Goal: Information Seeking & Learning: Check status

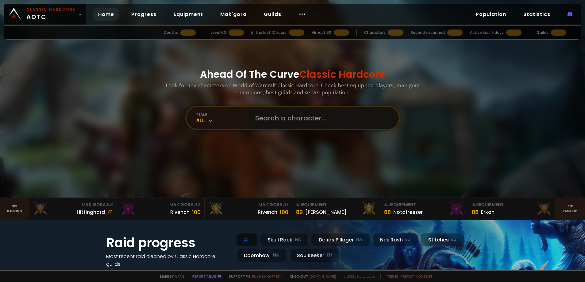
click at [291, 121] on input "text" at bounding box center [322, 118] width 140 height 22
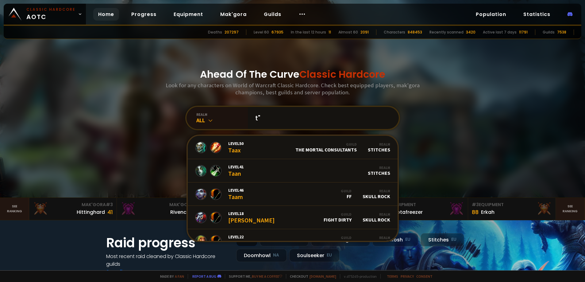
type input "t"
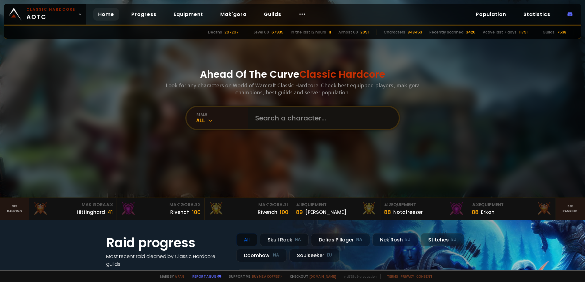
click at [317, 116] on input "text" at bounding box center [322, 118] width 140 height 22
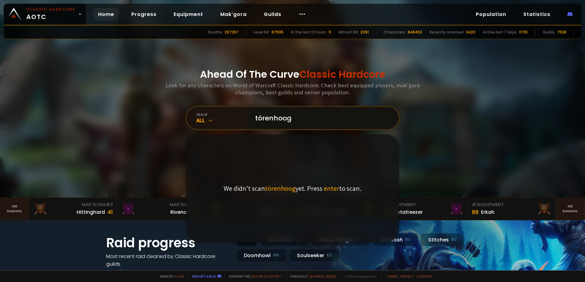
type input "törenhoog"
click at [328, 188] on span "enter" at bounding box center [332, 188] width 16 height 9
click at [328, 118] on input "törenhoog" at bounding box center [322, 118] width 140 height 22
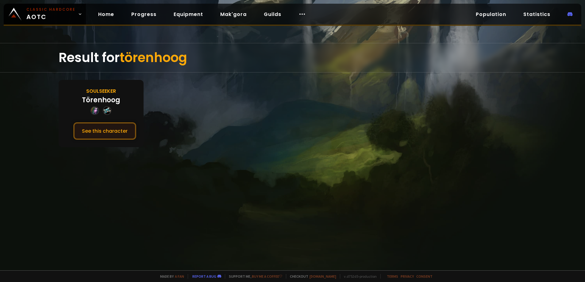
click at [112, 134] on button "See this character" at bounding box center [104, 130] width 63 height 17
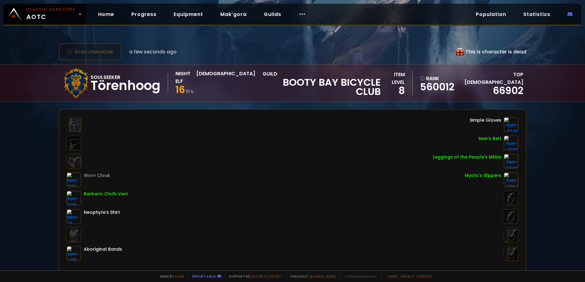
click at [182, 106] on div "Scan character a few seconds ago This is character is dead Soulseeker Törenhoog…" at bounding box center [292, 135] width 585 height 270
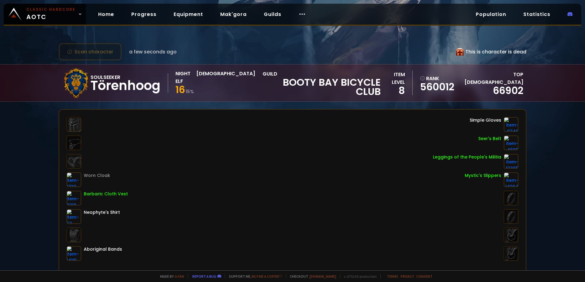
click at [182, 106] on div "Scan character a few seconds ago This is character is dead Soulseeker Törenhoog…" at bounding box center [292, 135] width 585 height 270
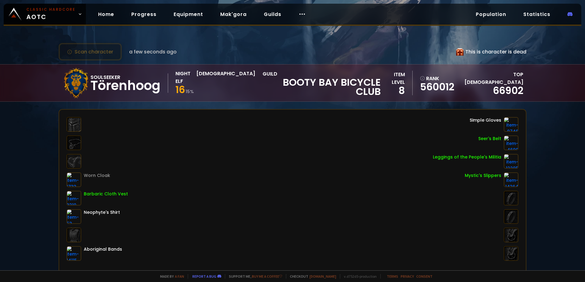
click at [182, 106] on div "Scan character a few seconds ago This is character is dead Soulseeker Törenhoog…" at bounding box center [292, 135] width 585 height 270
click at [182, 103] on div "Scan character a few seconds ago This is character is dead Soulseeker Törenhoog…" at bounding box center [292, 135] width 585 height 270
click at [181, 103] on div "Scan character a few seconds ago This is character is dead Soulseeker Törenhoog…" at bounding box center [292, 135] width 585 height 270
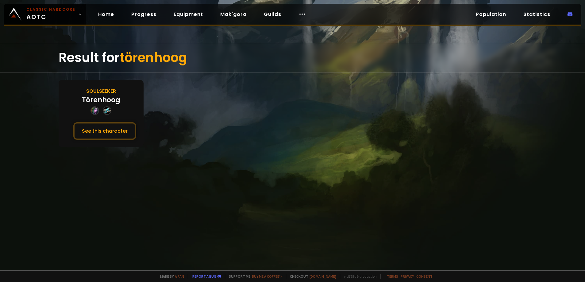
drag, startPoint x: 192, startPoint y: 80, endPoint x: 196, endPoint y: 79, distance: 4.3
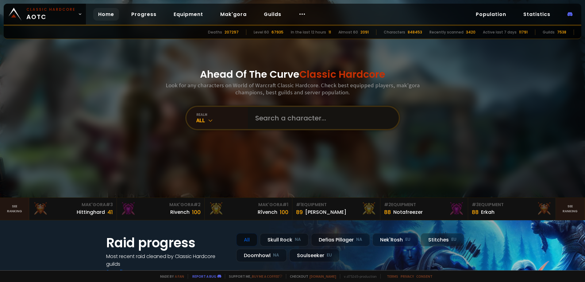
click at [284, 114] on input "text" at bounding box center [322, 118] width 140 height 22
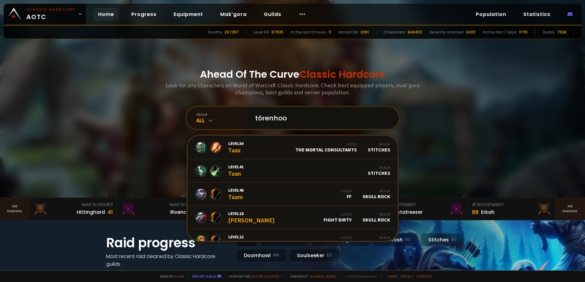
type input "tôrenhoog"
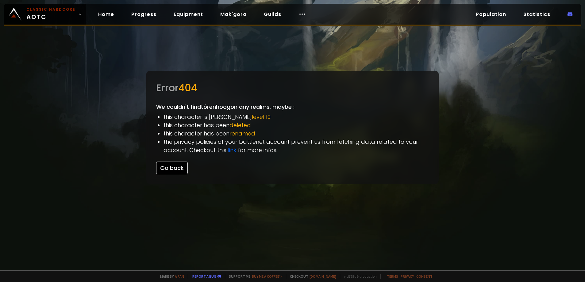
click at [184, 169] on button "Go back" at bounding box center [172, 167] width 32 height 13
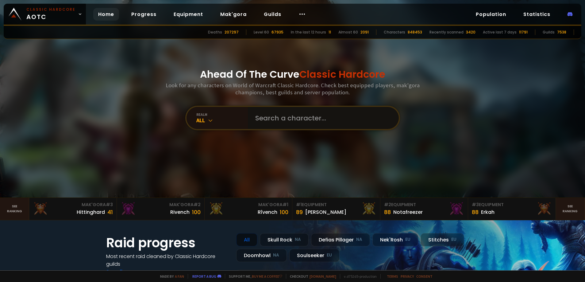
click at [254, 115] on input "text" at bounding box center [322, 118] width 140 height 22
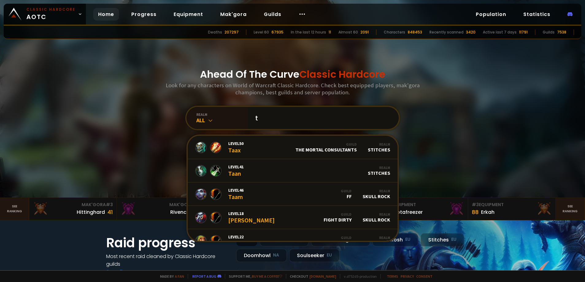
click at [260, 123] on input "t" at bounding box center [322, 118] width 140 height 22
type input "delyte"
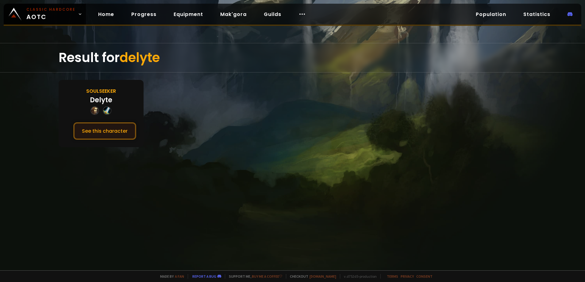
click at [122, 127] on button "See this character" at bounding box center [104, 130] width 63 height 17
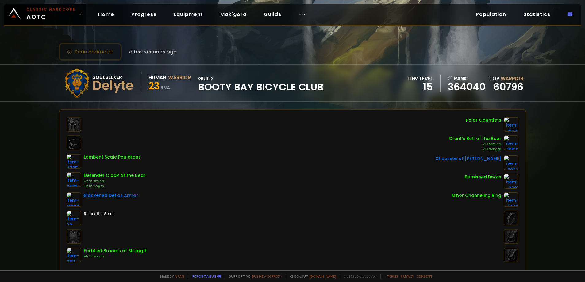
click at [244, 105] on div "Scan character a few seconds ago Soulseeker Delyte Human Warrior 23 86 % guild …" at bounding box center [292, 135] width 585 height 270
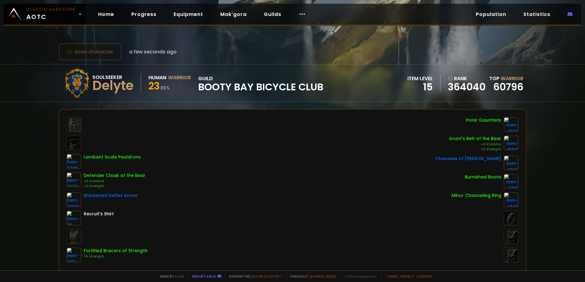
click at [244, 105] on div "Scan character a few seconds ago Soulseeker Delyte Human Warrior 23 86 % guild …" at bounding box center [292, 135] width 585 height 270
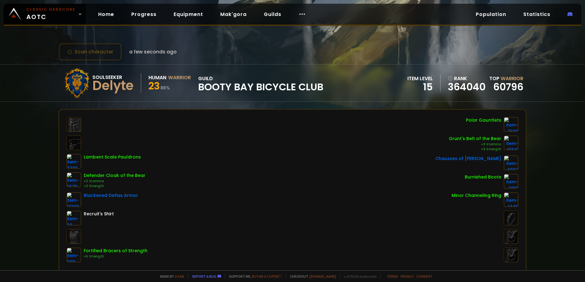
click at [244, 105] on div "Scan character a few seconds ago Soulseeker Delyte Human Warrior 23 86 % guild …" at bounding box center [292, 135] width 585 height 270
click at [272, 101] on div "Soulseeker Delyte Human Warrior 23 86 % guild Booty Bay Bicycle Club item level…" at bounding box center [293, 82] width 468 height 37
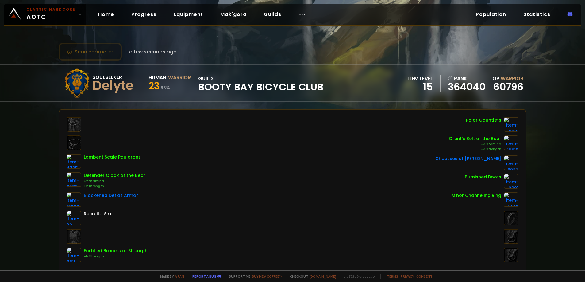
click at [271, 100] on div "Soulseeker Delyte Human Warrior 23 86 % guild Booty Bay Bicycle Club item level…" at bounding box center [293, 82] width 468 height 37
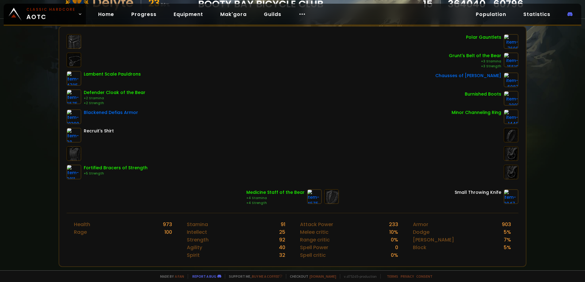
scroll to position [153, 0]
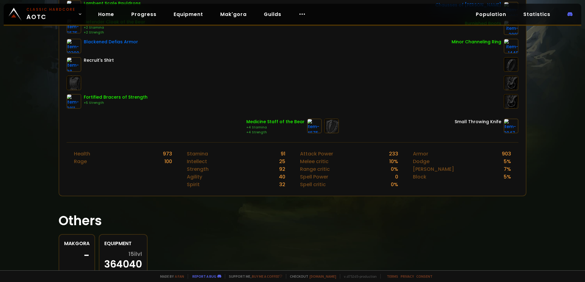
drag, startPoint x: 252, startPoint y: 118, endPoint x: 263, endPoint y: 203, distance: 85.4
click at [263, 203] on div "Scan character a few seconds ago Soulseeker Delyte Human Warrior 23 86 % guild …" at bounding box center [292, 135] width 585 height 270
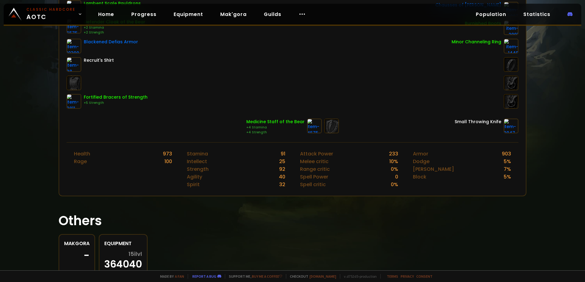
click at [263, 203] on div "Scan character a few seconds ago Soulseeker Delyte Human Warrior 23 86 % guild …" at bounding box center [292, 135] width 585 height 270
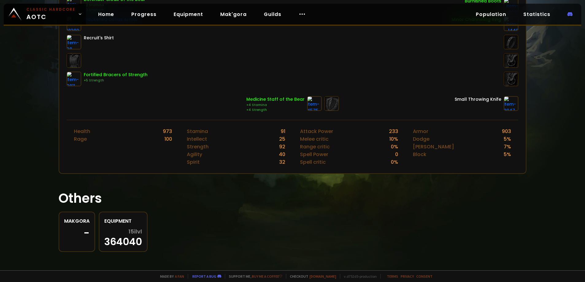
scroll to position [177, 0]
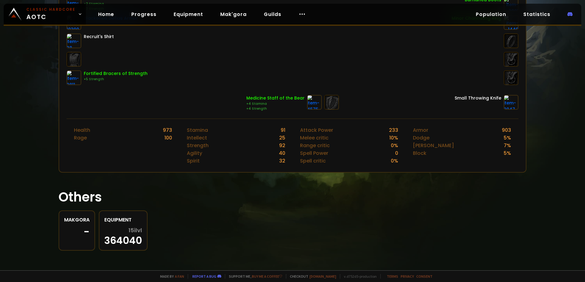
click at [269, 191] on h1 "Others" at bounding box center [293, 196] width 468 height 19
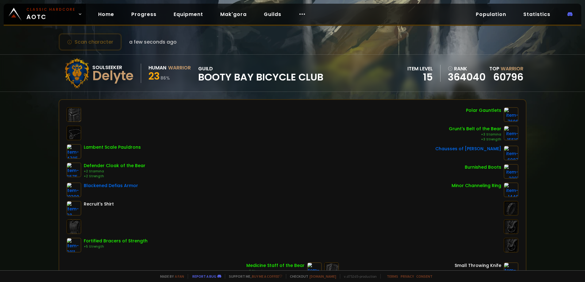
scroll to position [0, 0]
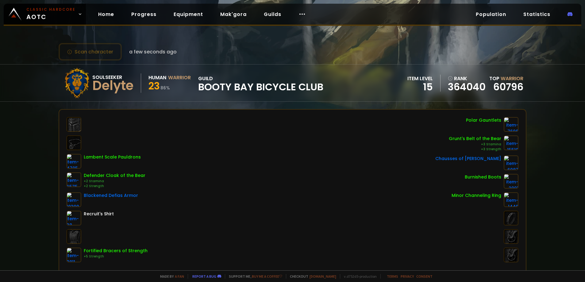
click at [269, 191] on div "Lambent Scale Pauldrons Defender Cloak of the Bear +2 Stamina +2 Strength Black…" at bounding box center [293, 189] width 452 height 145
drag, startPoint x: 269, startPoint y: 191, endPoint x: 217, endPoint y: 108, distance: 97.6
click at [210, 102] on div "Scan character a few seconds ago Soulseeker Delyte Human Warrior 23 86 % guild …" at bounding box center [292, 135] width 585 height 270
click at [105, 79] on div "Soulseeker" at bounding box center [112, 77] width 41 height 8
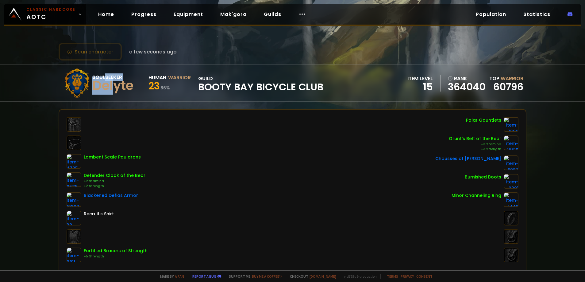
drag, startPoint x: 106, startPoint y: 77, endPoint x: 122, endPoint y: 91, distance: 20.7
click at [118, 90] on div "Soulseeker Delyte" at bounding box center [116, 82] width 49 height 19
click at [122, 90] on div "Delyte" at bounding box center [112, 85] width 41 height 9
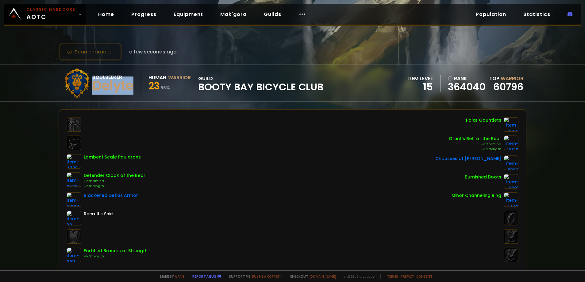
click at [122, 90] on div "Delyte" at bounding box center [112, 85] width 41 height 9
click at [135, 18] on link "Progress" at bounding box center [143, 14] width 35 height 13
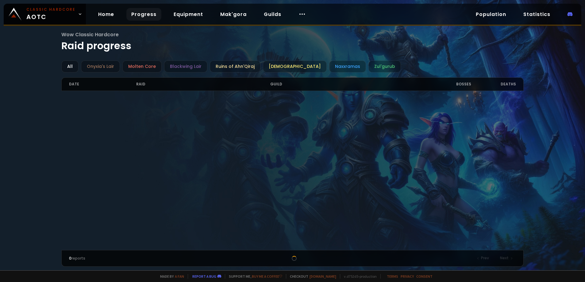
click at [138, 38] on span "Wow Classic Hardcore" at bounding box center [292, 35] width 462 height 8
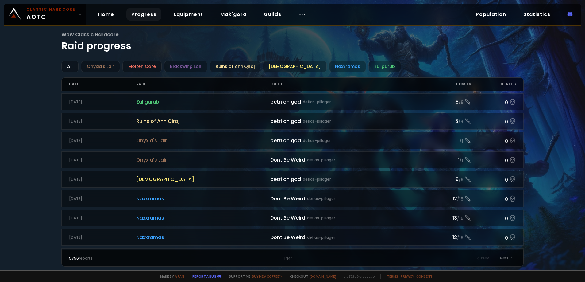
click at [138, 38] on span "Wow Classic Hardcore" at bounding box center [292, 35] width 462 height 8
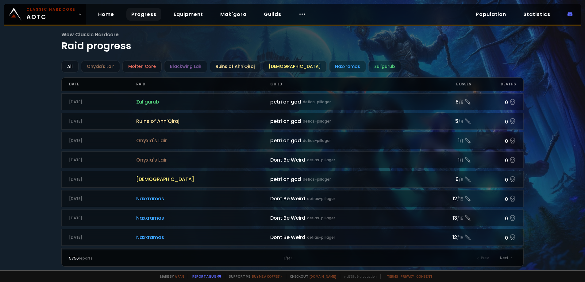
click at [138, 38] on span "Wow Classic Hardcore" at bounding box center [292, 35] width 462 height 8
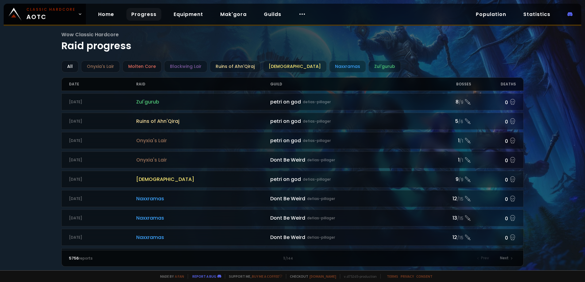
click at [138, 38] on span "Wow Classic Hardcore" at bounding box center [292, 35] width 462 height 8
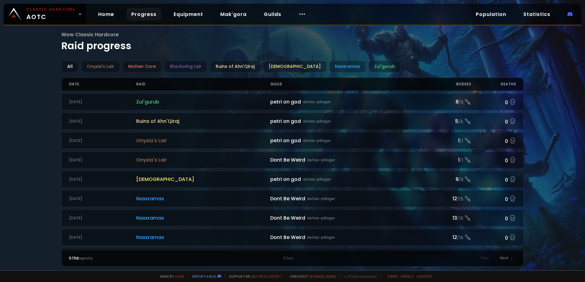
click at [138, 38] on span "Wow Classic Hardcore" at bounding box center [292, 35] width 462 height 8
click at [181, 17] on link "Equipment" at bounding box center [188, 14] width 39 height 13
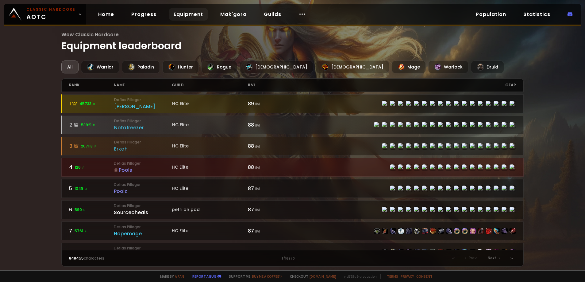
click at [171, 40] on h1 "Wow Classic Hardcore Equipment leaderboard" at bounding box center [292, 42] width 462 height 22
click at [174, 35] on span "Wow Classic Hardcore" at bounding box center [292, 35] width 462 height 8
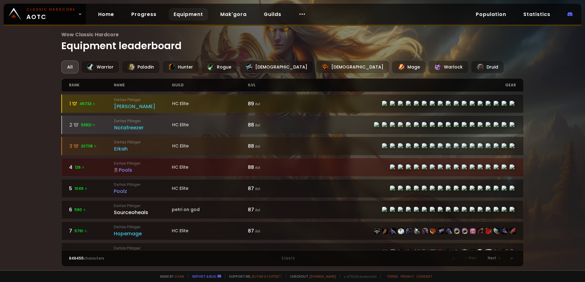
click at [174, 35] on span "Wow Classic Hardcore" at bounding box center [292, 35] width 462 height 8
click at [175, 35] on span "Wow Classic Hardcore" at bounding box center [292, 35] width 462 height 8
click at [259, 15] on link "Guilds" at bounding box center [272, 14] width 27 height 13
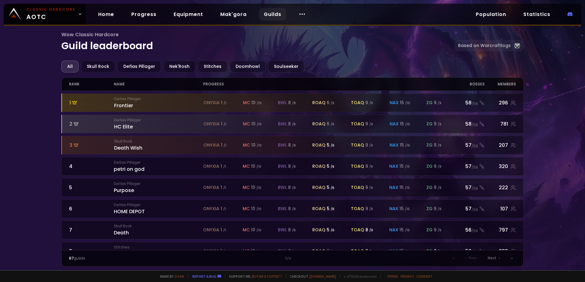
click at [230, 50] on h1 "Wow Classic Hardcore Guild leaderboard" at bounding box center [257, 42] width 393 height 22
click at [230, 49] on h1 "Wow Classic Hardcore Guild leaderboard" at bounding box center [257, 42] width 393 height 22
click at [224, 49] on h1 "Wow Classic Hardcore Guild leaderboard" at bounding box center [257, 42] width 393 height 22
click at [224, 47] on h1 "Wow Classic Hardcore Guild leaderboard" at bounding box center [257, 42] width 393 height 22
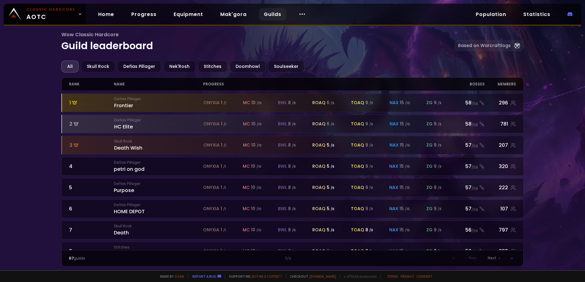
click at [224, 47] on h1 "Wow Classic Hardcore Guild leaderboard" at bounding box center [257, 42] width 393 height 22
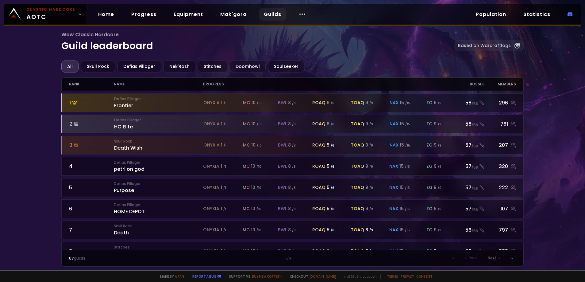
click at [224, 47] on h1 "Wow Classic Hardcore Guild leaderboard" at bounding box center [257, 42] width 393 height 22
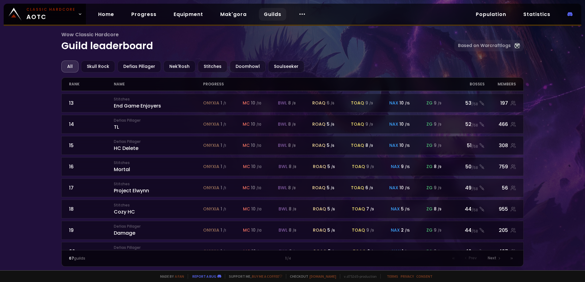
scroll to position [267, 0]
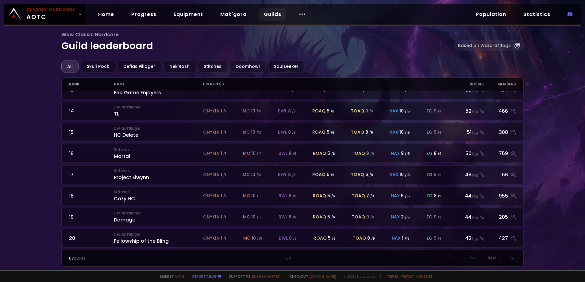
click at [28, 121] on div "Wow Classic Hardcore Guild leaderboard Based on Warcraftlogs All Skull Rock Def…" at bounding box center [292, 135] width 585 height 270
click at [33, 253] on div "Wow Classic Hardcore Guild leaderboard Based on Warcraftlogs All Skull Rock Def…" at bounding box center [292, 135] width 585 height 270
click at [39, 86] on div "Wow Classic Hardcore Guild leaderboard Based on Warcraftlogs All Skull Rock Def…" at bounding box center [292, 135] width 585 height 270
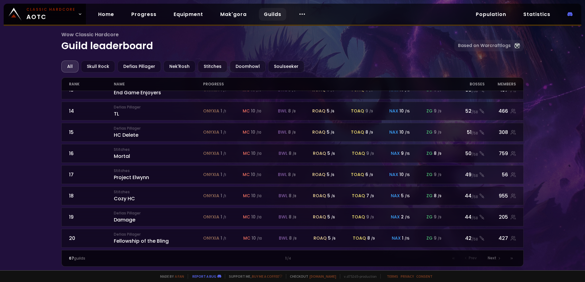
click at [39, 86] on div "Wow Classic Hardcore Guild leaderboard Based on Warcraftlogs All Skull Rock Def…" at bounding box center [292, 135] width 585 height 270
